Goal: Check status: Check status

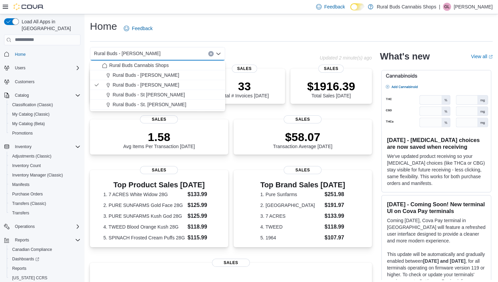
click at [213, 25] on div "Home Feedback" at bounding box center [291, 29] width 403 height 18
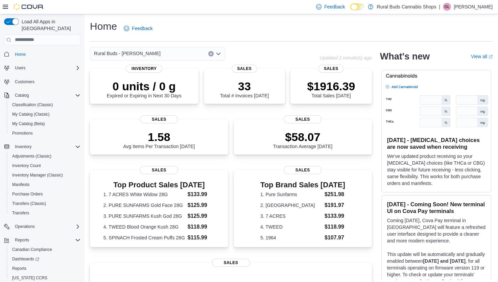
click at [218, 54] on icon "Open list of options" at bounding box center [218, 53] width 4 height 2
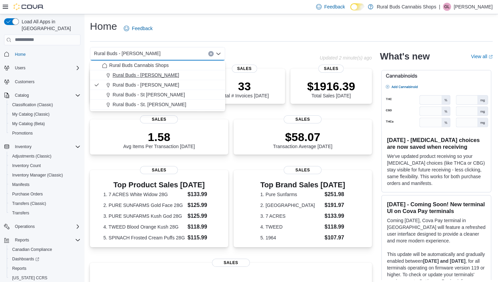
click at [154, 76] on span "Rural Buds - [PERSON_NAME]" at bounding box center [146, 75] width 67 height 7
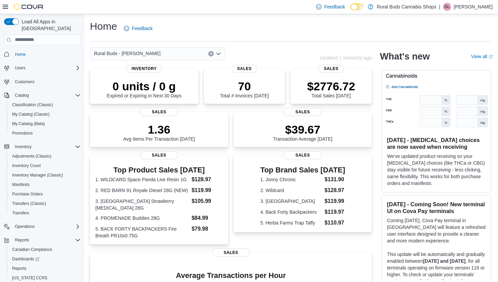
click at [221, 53] on icon "Open list of options" at bounding box center [218, 53] width 5 height 5
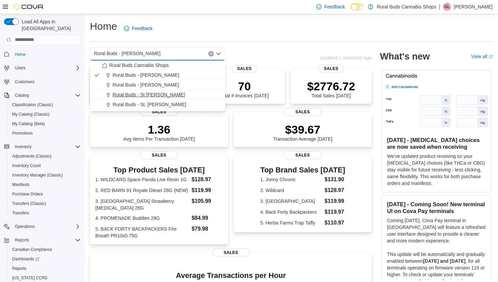
click at [158, 95] on span "Rural Buds - St [PERSON_NAME]" at bounding box center [149, 94] width 72 height 7
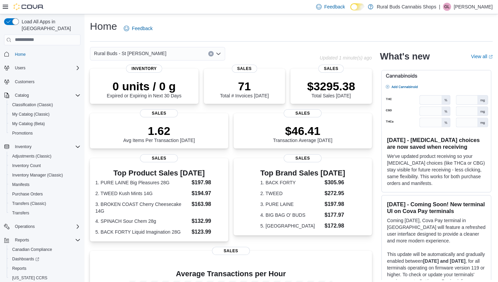
click at [218, 52] on icon "Open list of options" at bounding box center [218, 53] width 5 height 5
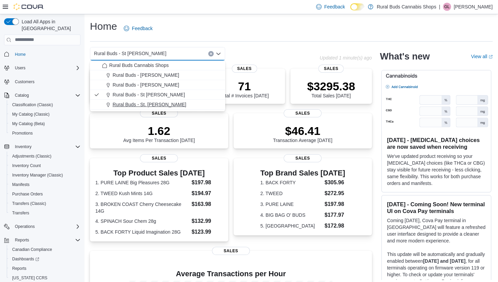
click at [157, 103] on span "Rural Buds - St. [PERSON_NAME]" at bounding box center [150, 104] width 74 height 7
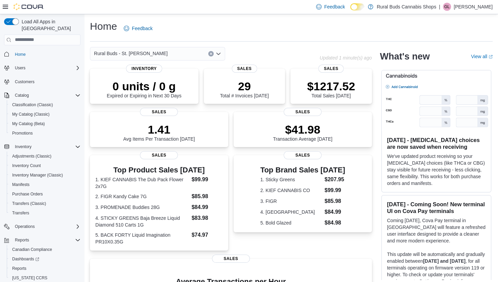
click at [216, 55] on icon "Open list of options" at bounding box center [218, 53] width 5 height 5
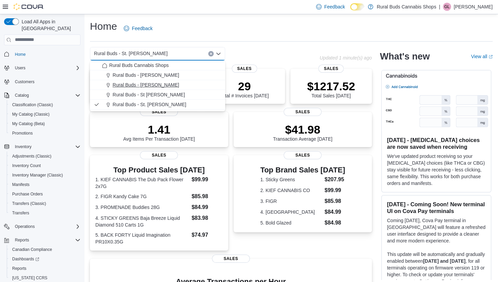
click at [148, 84] on span "Rural Buds - [PERSON_NAME]" at bounding box center [146, 85] width 67 height 7
